Goal: Information Seeking & Learning: Learn about a topic

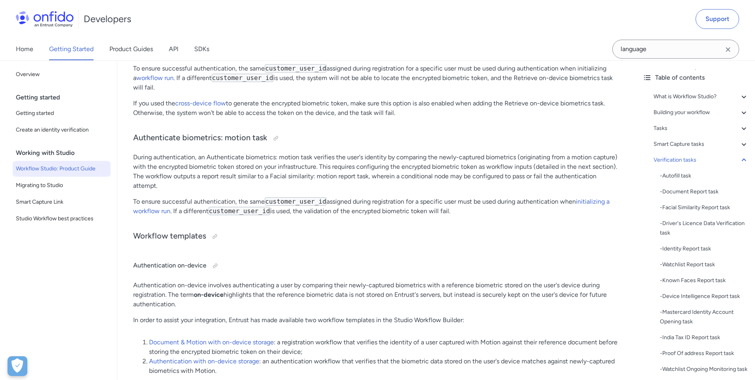
scroll to position [8291, 0]
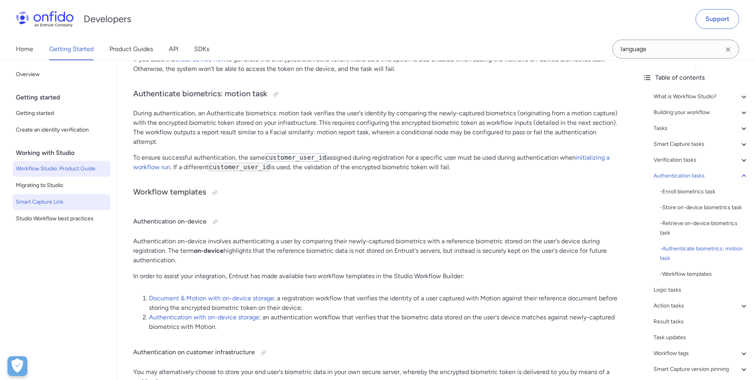
click at [73, 204] on span "Smart Capture Link" at bounding box center [62, 202] width 92 height 10
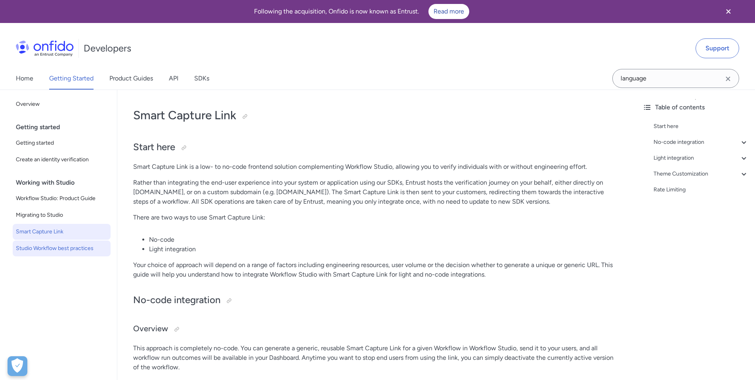
click at [63, 249] on span "Studio Workflow best practices" at bounding box center [62, 249] width 92 height 10
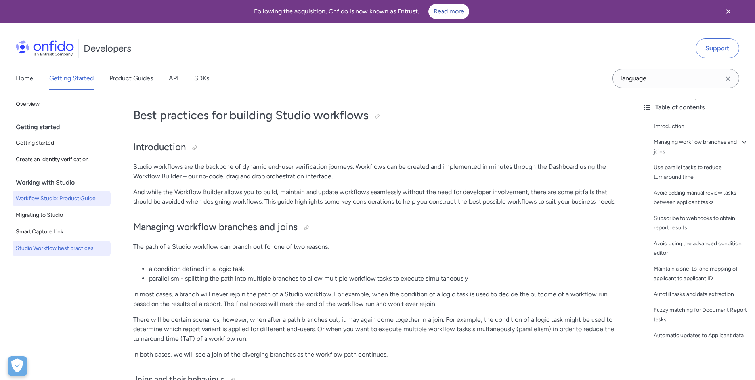
click at [55, 199] on span "Workflow Studio: Product Guide" at bounding box center [62, 199] width 92 height 10
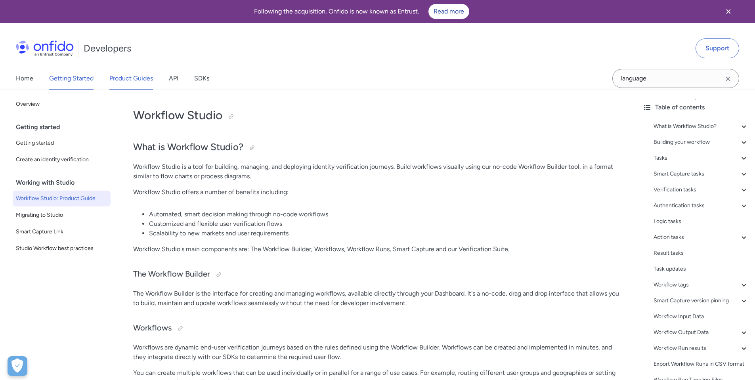
click at [127, 77] on link "Product Guides" at bounding box center [131, 78] width 44 height 22
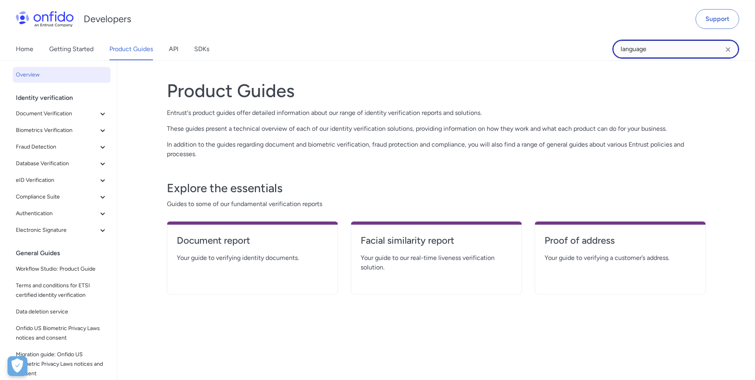
click at [649, 49] on input "language" at bounding box center [676, 49] width 127 height 19
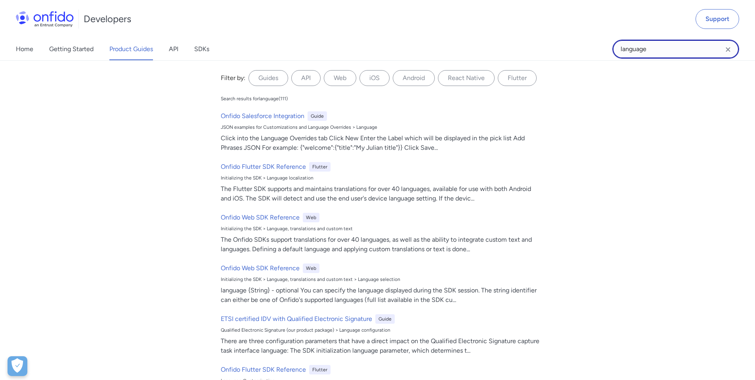
click at [649, 50] on input "language" at bounding box center [676, 49] width 127 height 19
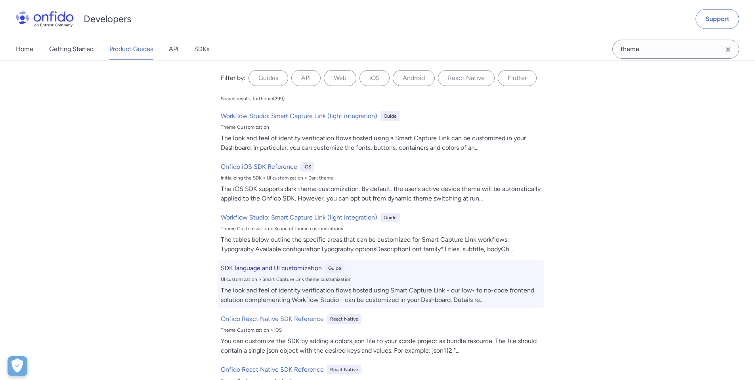
click at [289, 269] on h6 "SDK language and UI customization" at bounding box center [271, 269] width 101 height 10
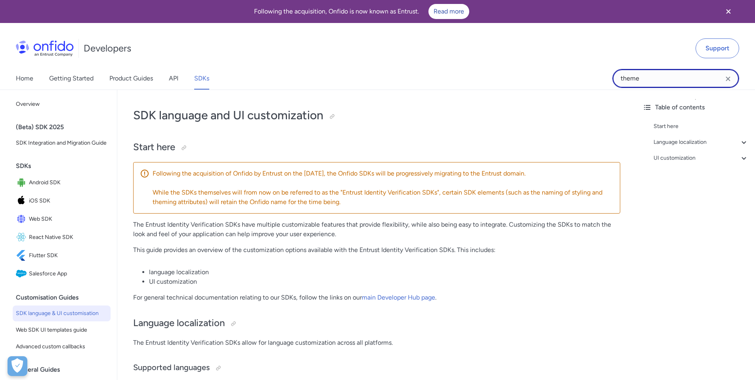
click at [661, 83] on input "theme" at bounding box center [676, 78] width 127 height 19
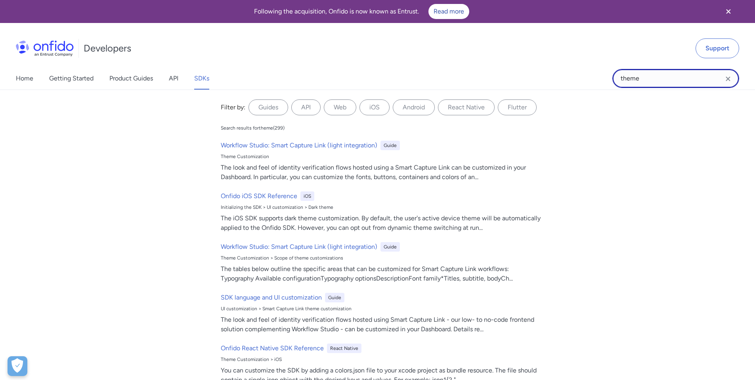
click at [661, 82] on input "theme" at bounding box center [676, 78] width 127 height 19
type input "preferred user country"
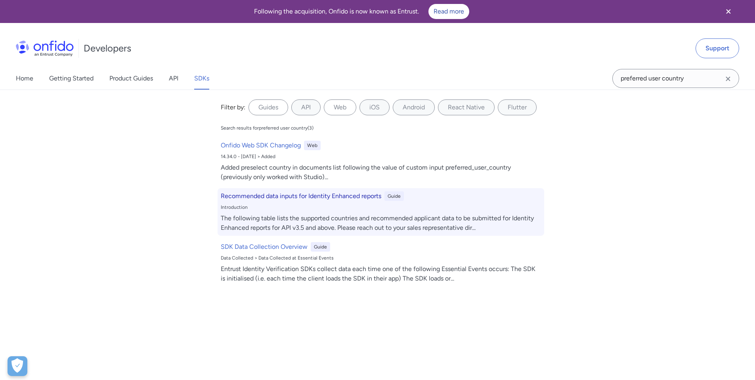
click at [315, 201] on h6 "Recommended data inputs for Identity Enhanced reports" at bounding box center [301, 196] width 161 height 10
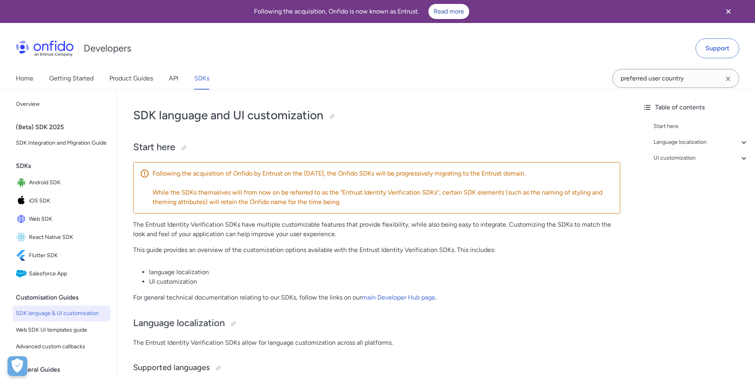
scroll to position [10565, 0]
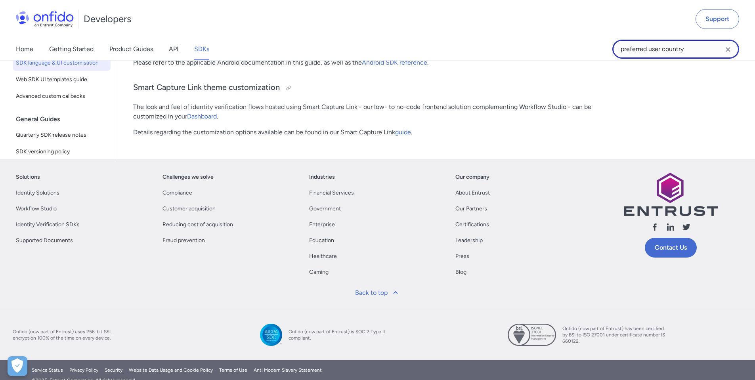
click at [708, 49] on input "preferred user country" at bounding box center [676, 49] width 127 height 19
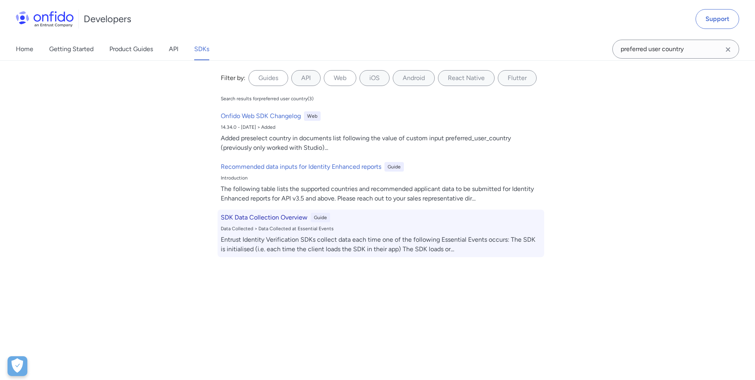
click at [268, 216] on h6 "SDK Data Collection Overview" at bounding box center [264, 218] width 87 height 10
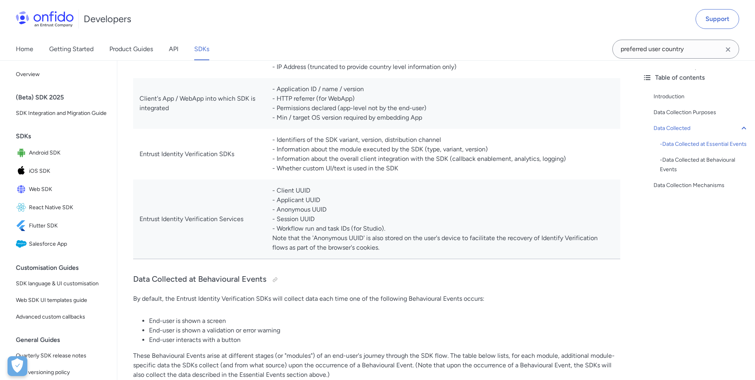
scroll to position [602, 0]
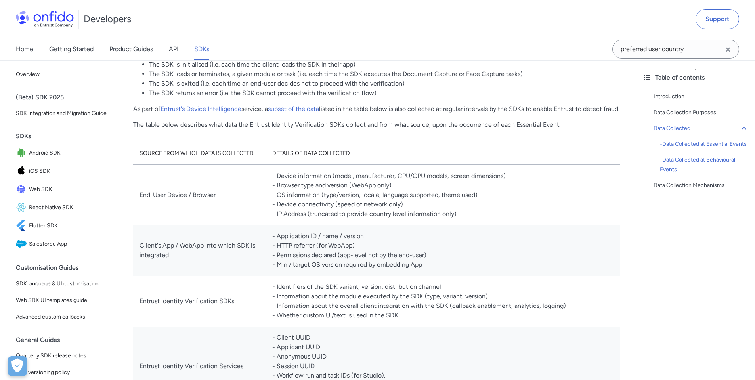
click at [672, 174] on div "- Data Collected at Behavioural Events" at bounding box center [704, 164] width 89 height 19
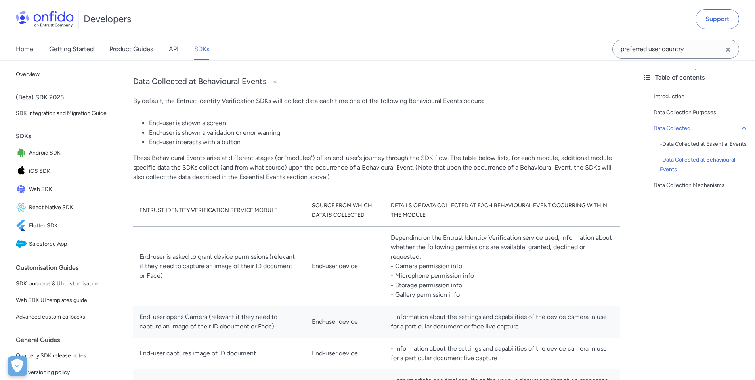
scroll to position [972, 0]
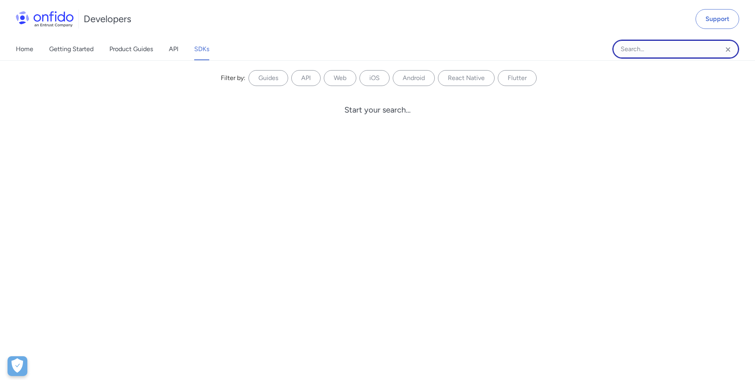
click at [643, 53] on input "Onfido search input field" at bounding box center [676, 49] width 127 height 19
type input "preferred user country"
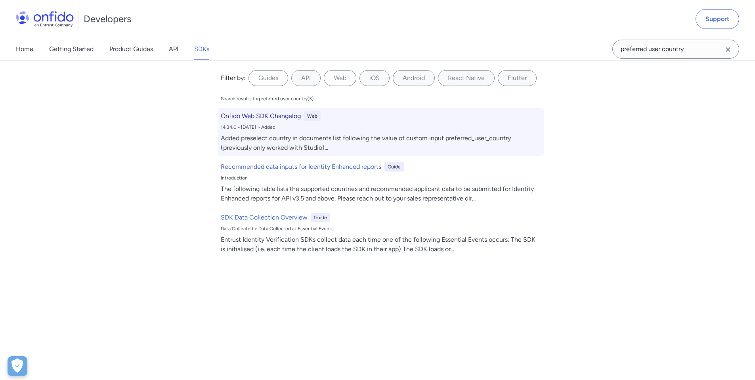
click at [275, 115] on h6 "Onfido Web SDK Changelog" at bounding box center [261, 116] width 80 height 10
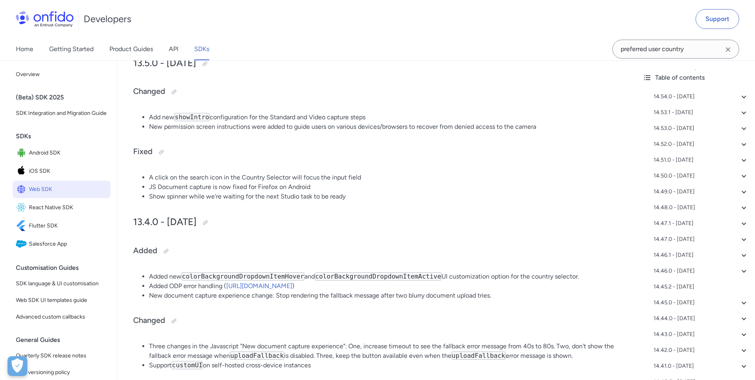
scroll to position [7664, 0]
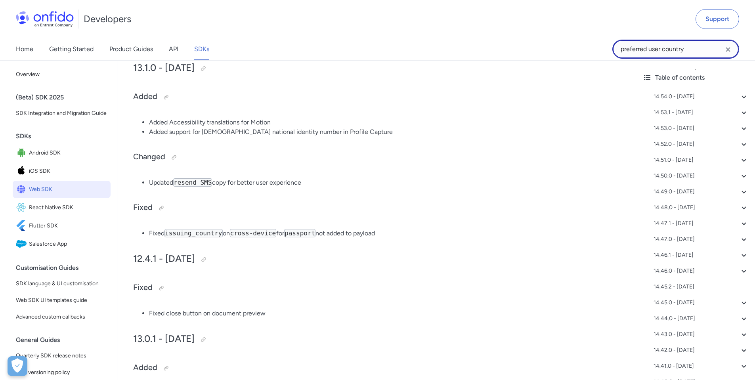
click at [693, 48] on input "preferred user country" at bounding box center [676, 49] width 127 height 19
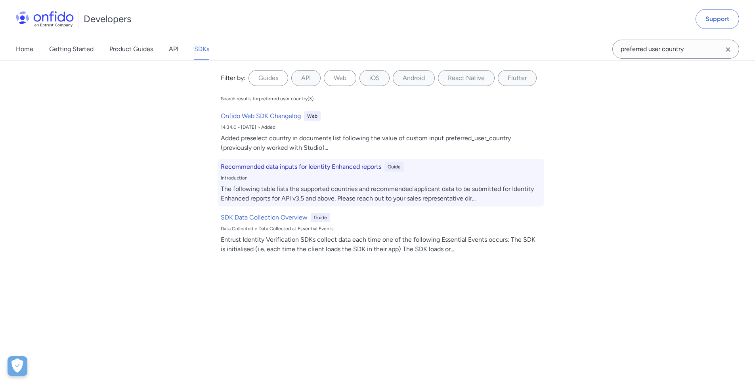
click at [337, 165] on h6 "Recommended data inputs for Identity Enhanced reports" at bounding box center [301, 167] width 161 height 10
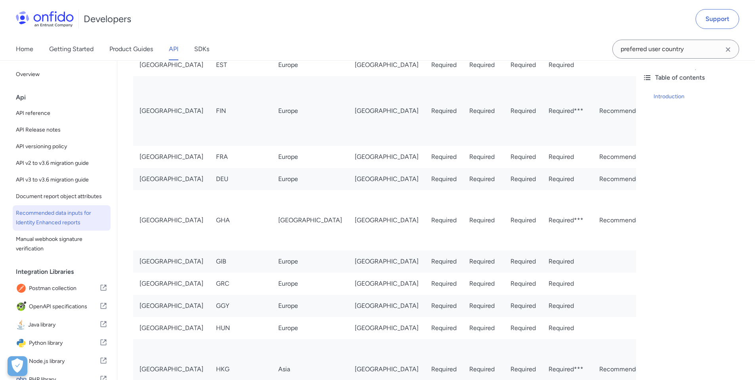
scroll to position [597, 0]
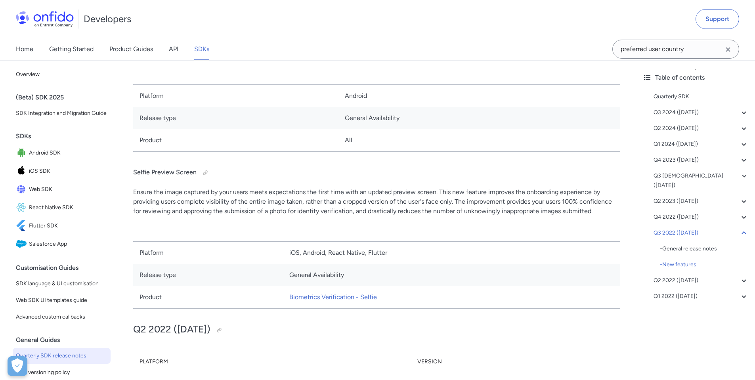
scroll to position [11589, 0]
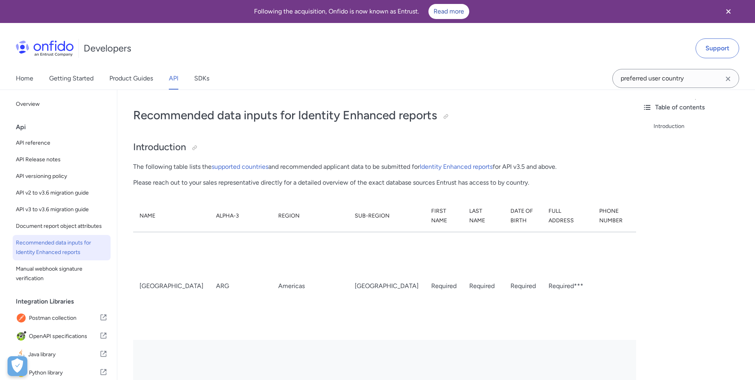
click at [611, 52] on div "Developers Support" at bounding box center [377, 48] width 755 height 38
